Goal: Find specific page/section: Find specific page/section

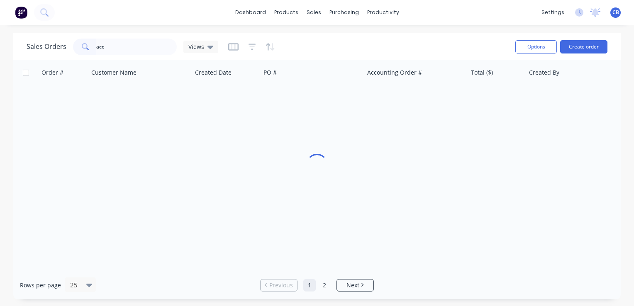
type input "acce"
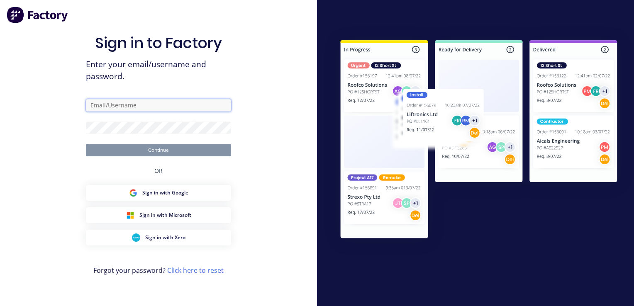
type input "[PERSON_NAME][EMAIL_ADDRESS][DOMAIN_NAME]"
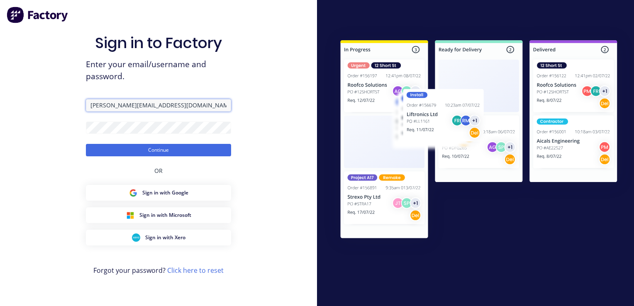
click at [146, 102] on input "[PERSON_NAME][EMAIL_ADDRESS][DOMAIN_NAME]" at bounding box center [158, 105] width 145 height 12
click at [259, 72] on div "Sign in to Factory Enter your email/username and password. [PERSON_NAME][EMAIL_…" at bounding box center [158, 153] width 317 height 306
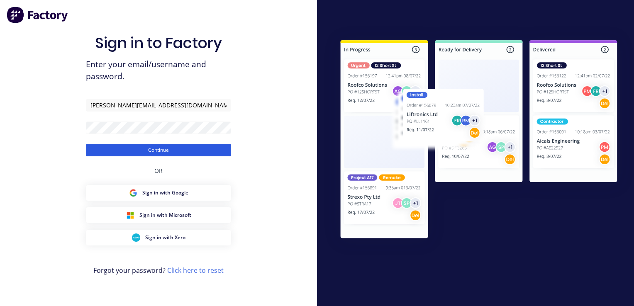
click at [178, 151] on button "Continue" at bounding box center [158, 150] width 145 height 12
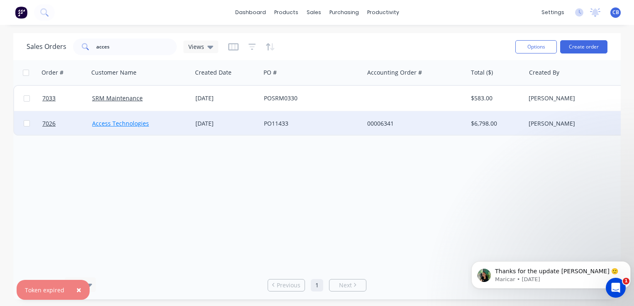
click at [127, 119] on link "Access Technologies" at bounding box center [120, 123] width 57 height 8
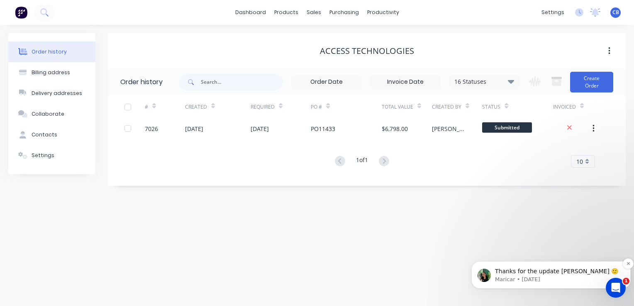
click at [548, 277] on p "Maricar • [DATE]" at bounding box center [557, 279] width 125 height 7
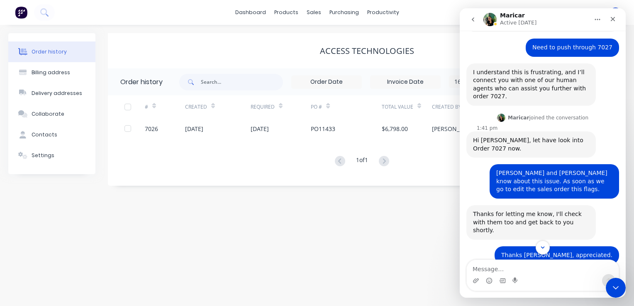
scroll to position [436, 0]
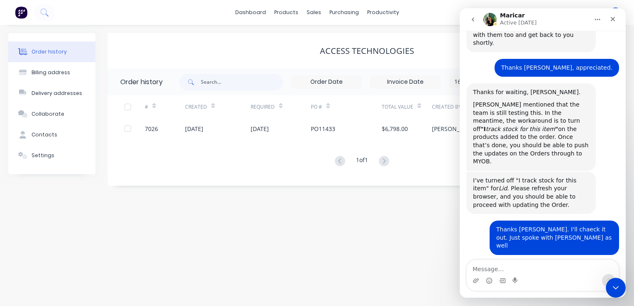
click at [302, 212] on div "Order history Billing address Delivery addresses Collaborate Contacts Settings …" at bounding box center [317, 165] width 634 height 281
click at [609, 21] on icon "Close" at bounding box center [612, 19] width 7 height 7
